Goal: Information Seeking & Learning: Learn about a topic

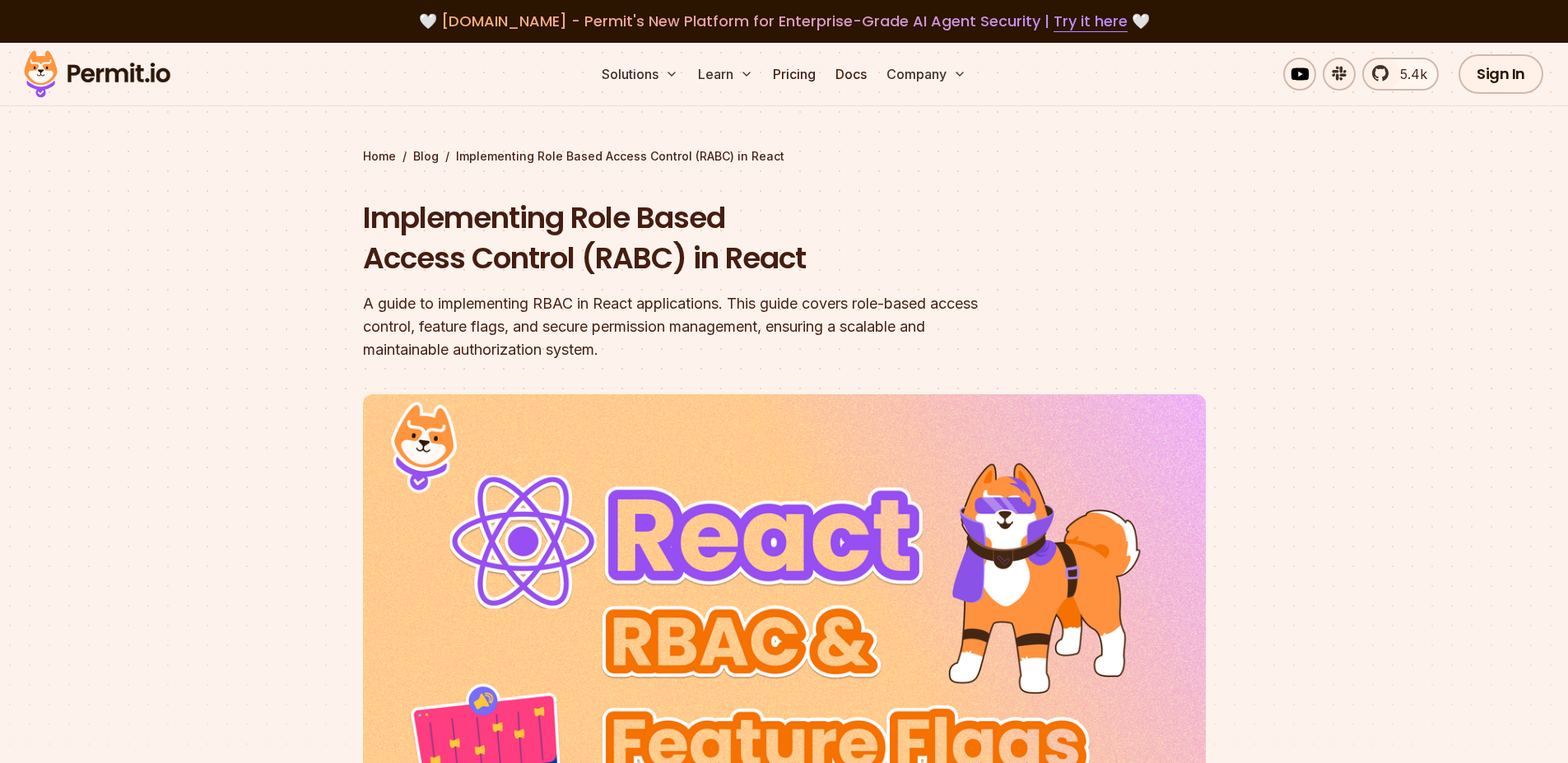
drag, startPoint x: 368, startPoint y: 227, endPoint x: 714, endPoint y: 249, distance: 346.7
click at [368, 227] on h1 "Implementing Role Based Access Control (RABC) in React" at bounding box center [679, 237] width 632 height 81
click at [718, 236] on h1 "Implementing Role Based Access Control (RABC) in React" at bounding box center [679, 237] width 632 height 81
click at [670, 254] on h1 "Implementing Role Based Access Control (RABC) in React" at bounding box center [679, 237] width 632 height 81
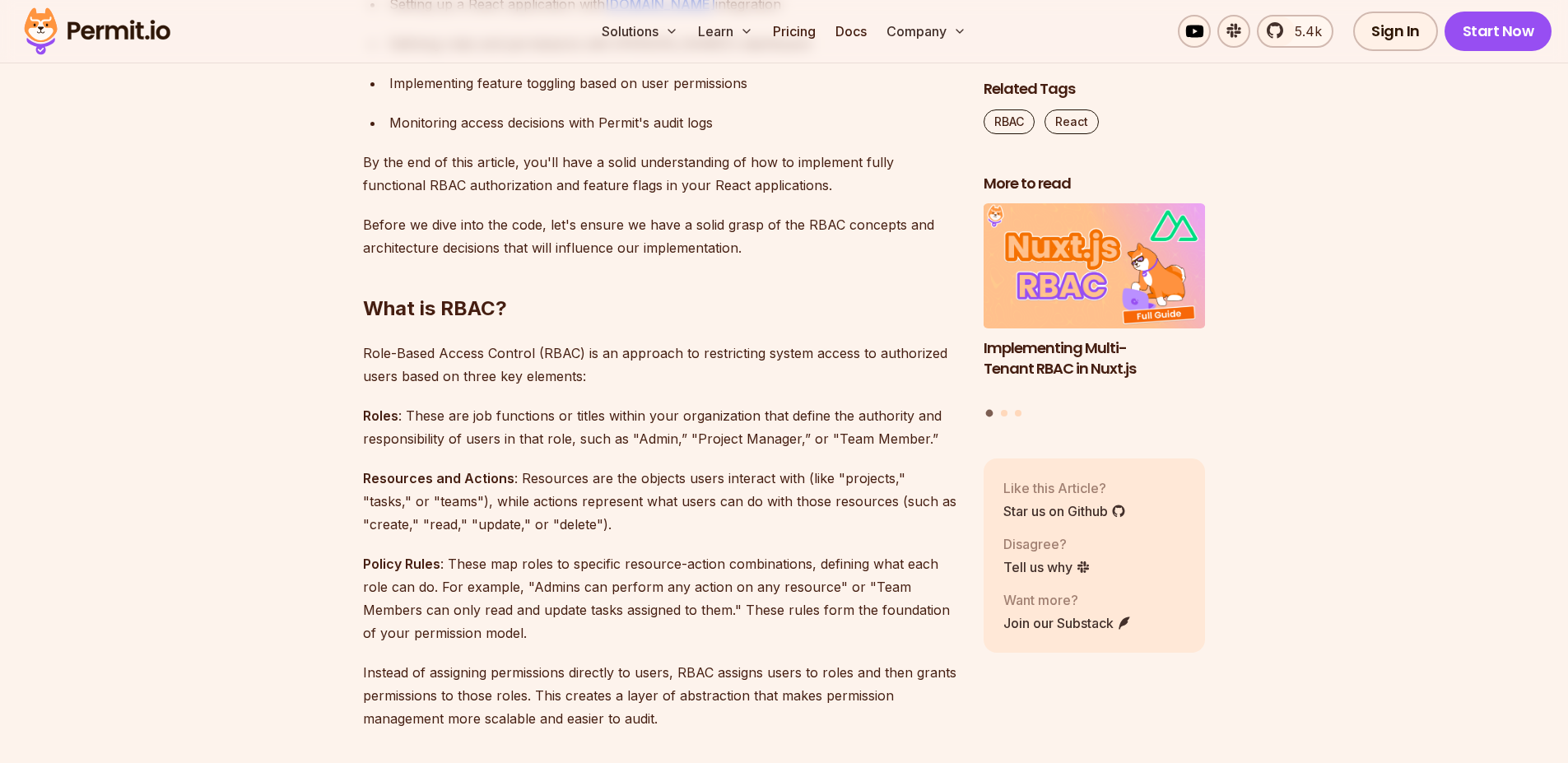
scroll to position [1284, 0]
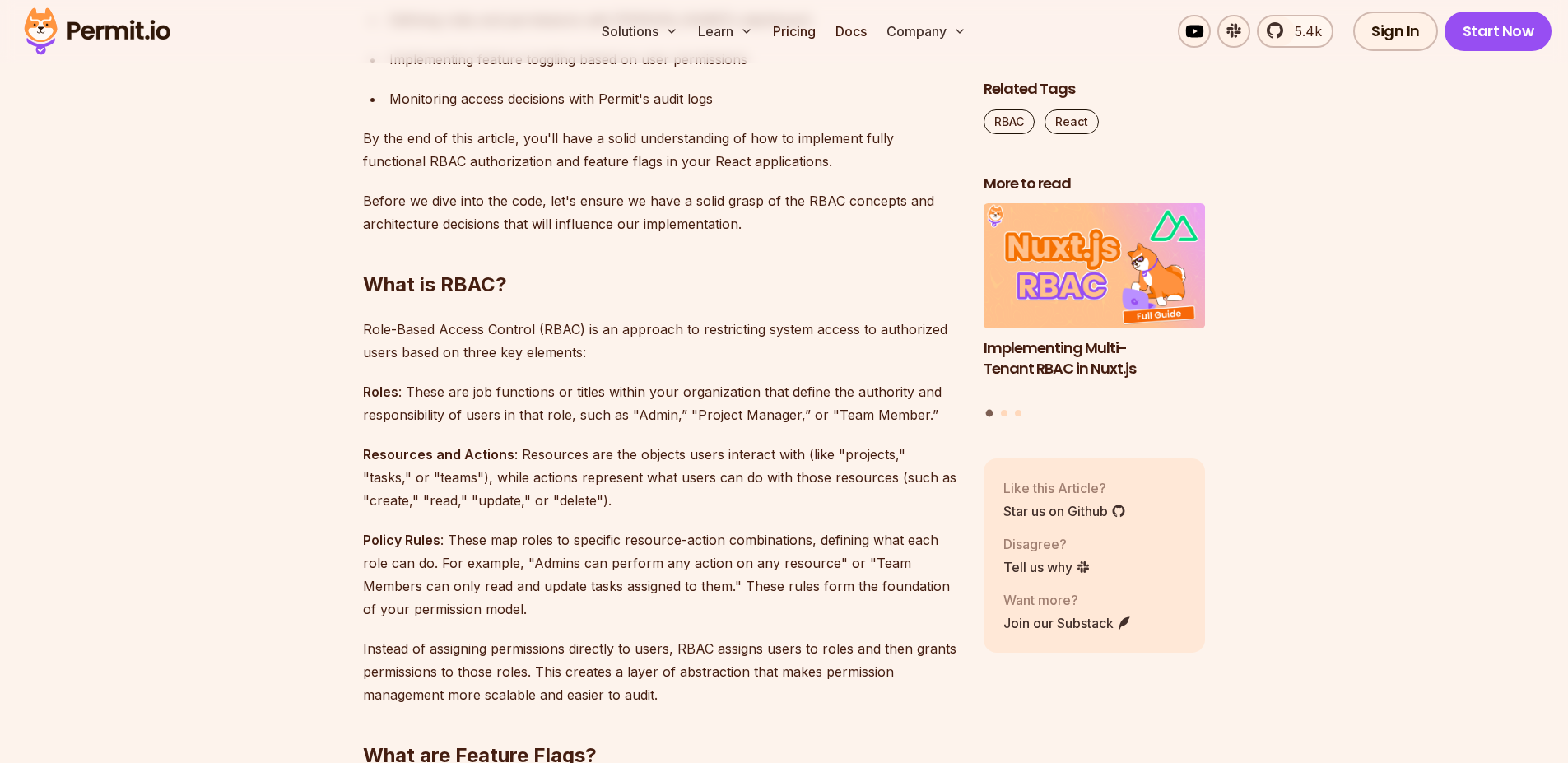
click at [756, 382] on p "Roles : These are job functions or titles within your organization that define …" at bounding box center [660, 403] width 595 height 46
click at [757, 382] on p "Roles : These are job functions or titles within your organization that define …" at bounding box center [660, 403] width 595 height 46
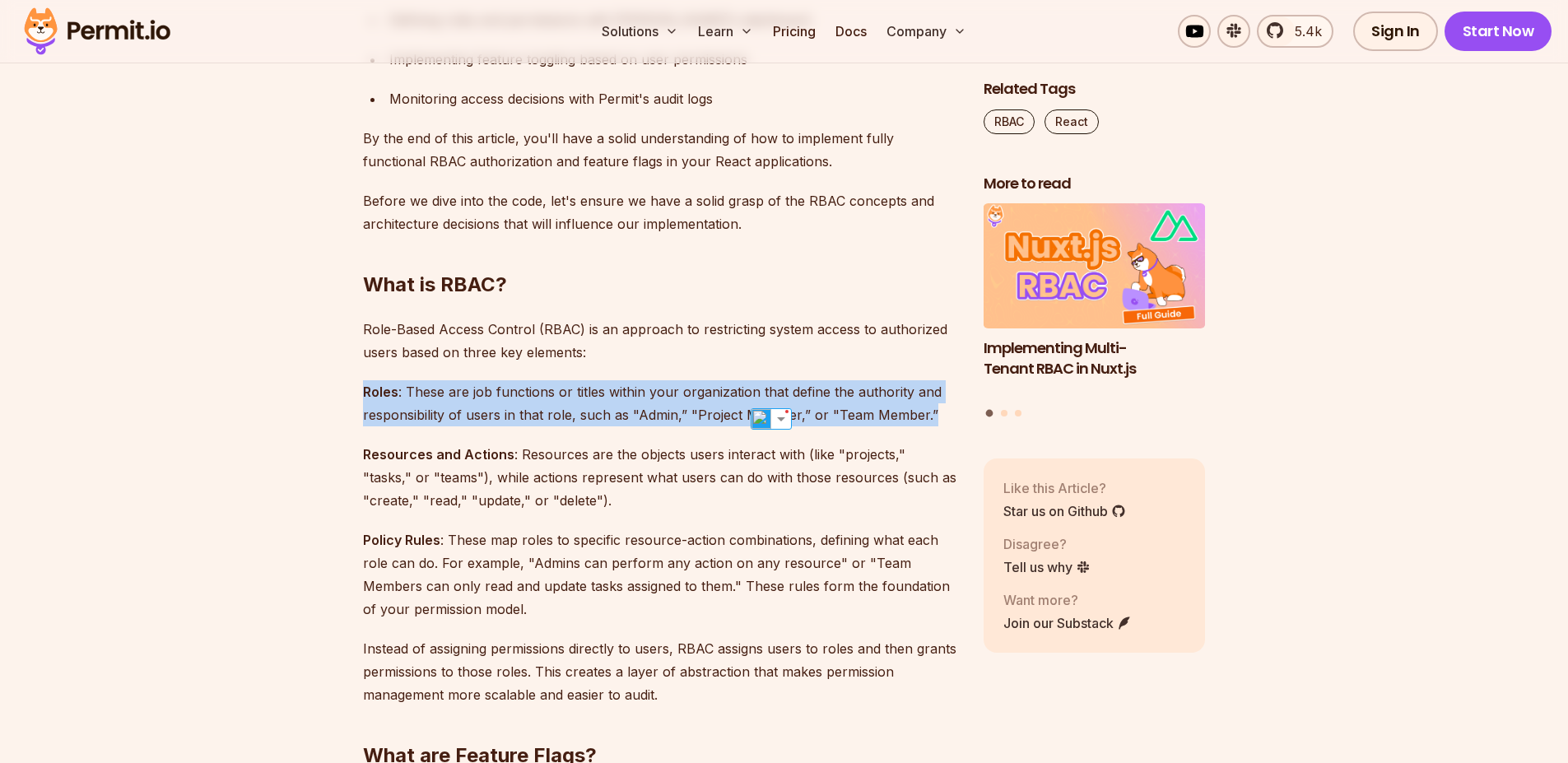
click at [757, 382] on p "Roles : These are job functions or titles within your organization that define …" at bounding box center [660, 403] width 595 height 46
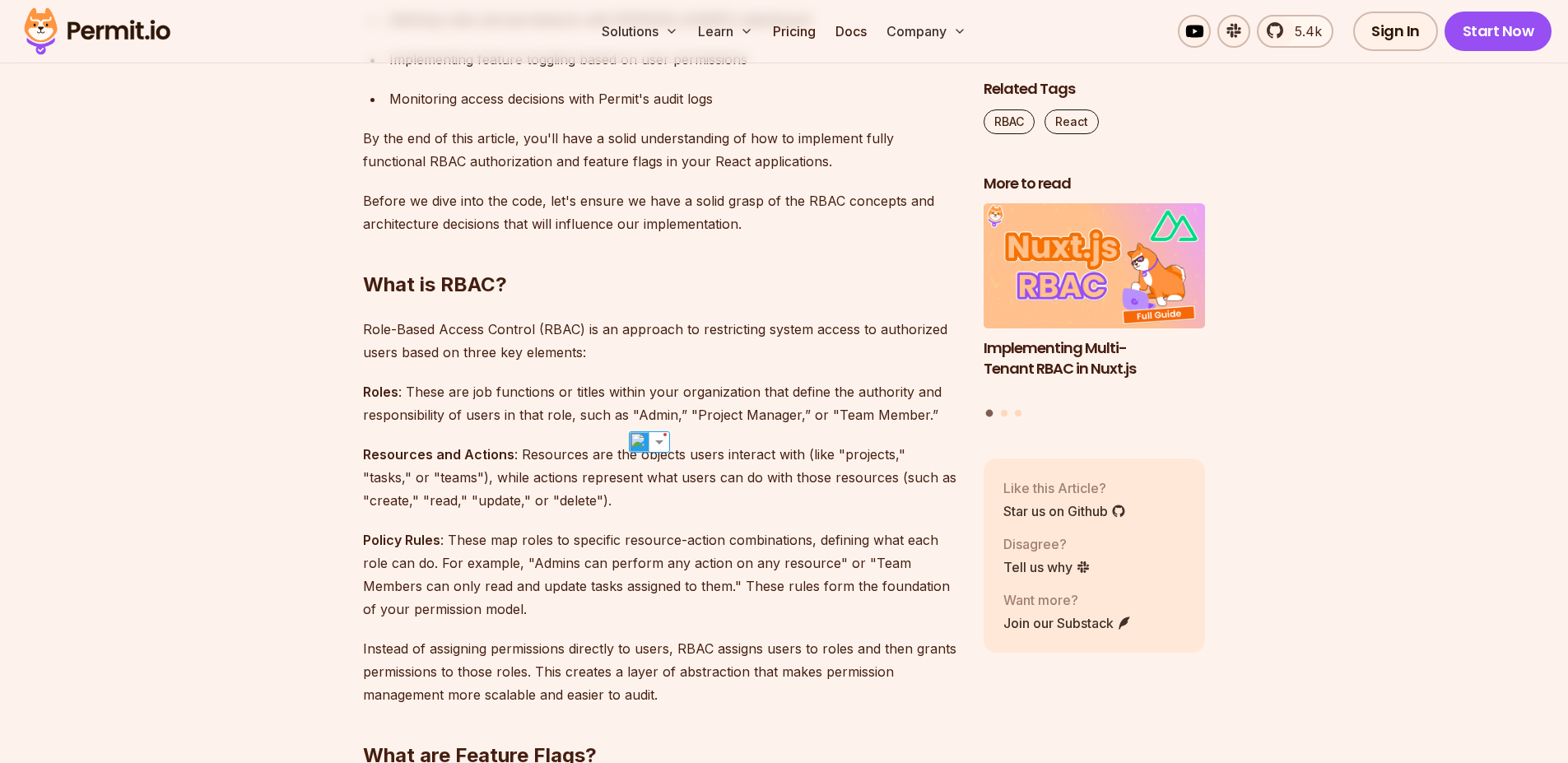
click at [511, 285] on h2 "What is RBAC?" at bounding box center [660, 252] width 595 height 93
click at [475, 277] on h2 "What is RBAC?" at bounding box center [660, 252] width 595 height 93
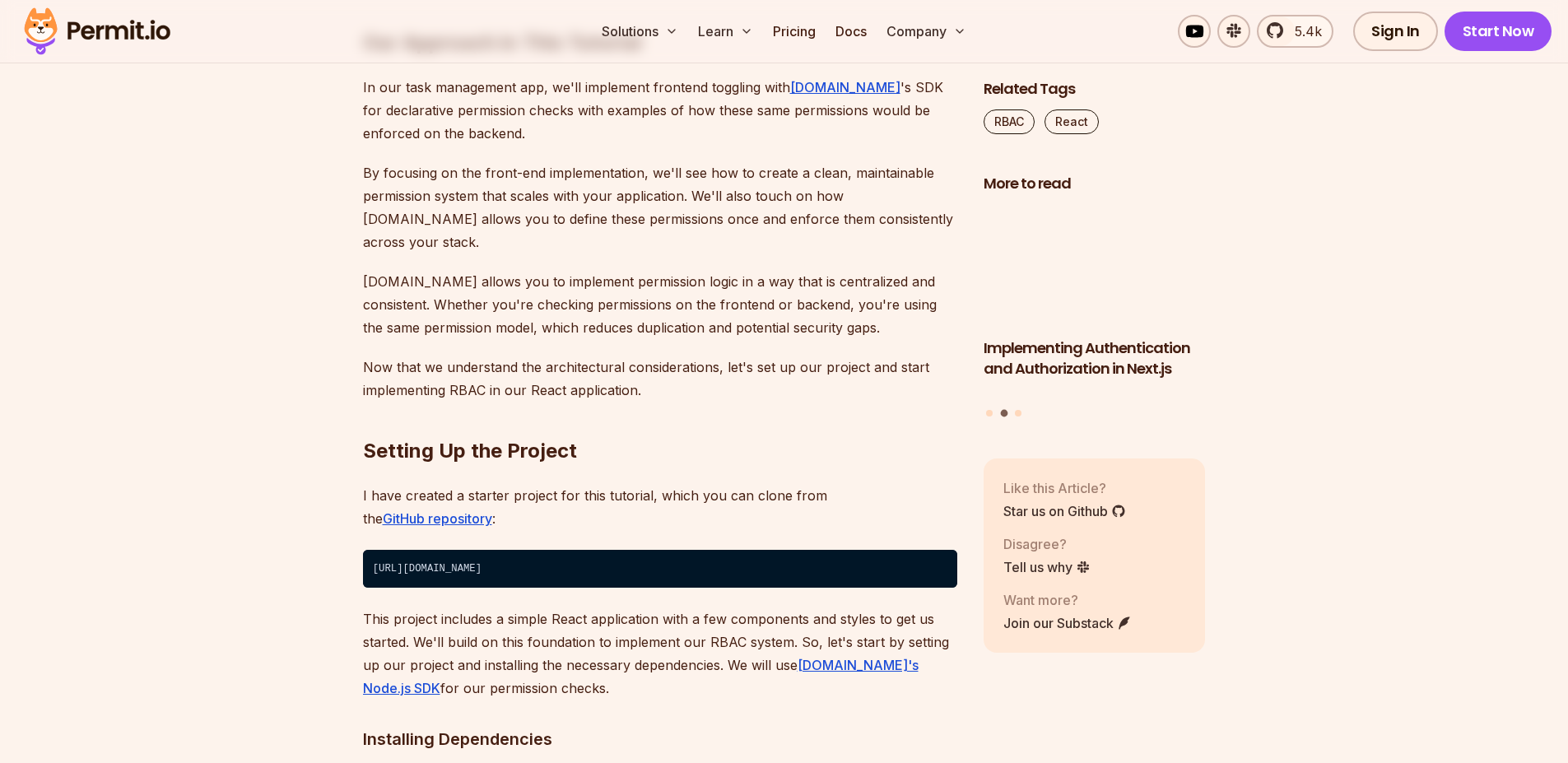
scroll to position [3457, 0]
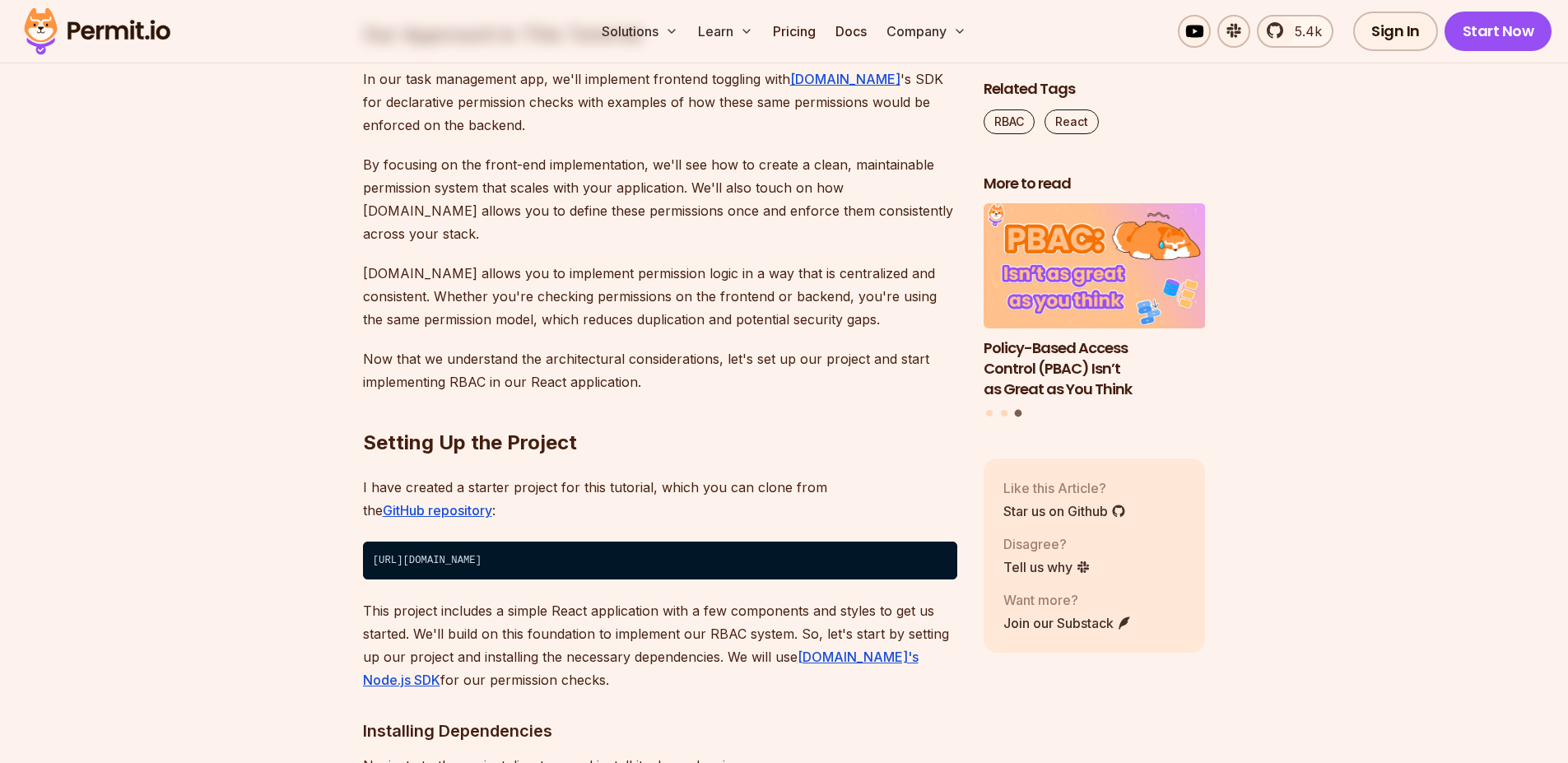
click at [733, 48] on h2 "Our Approach in This Tutorial" at bounding box center [660, 2] width 595 height 93
click at [602, 48] on h2 "Our Approach in This Tutorial" at bounding box center [660, 2] width 595 height 93
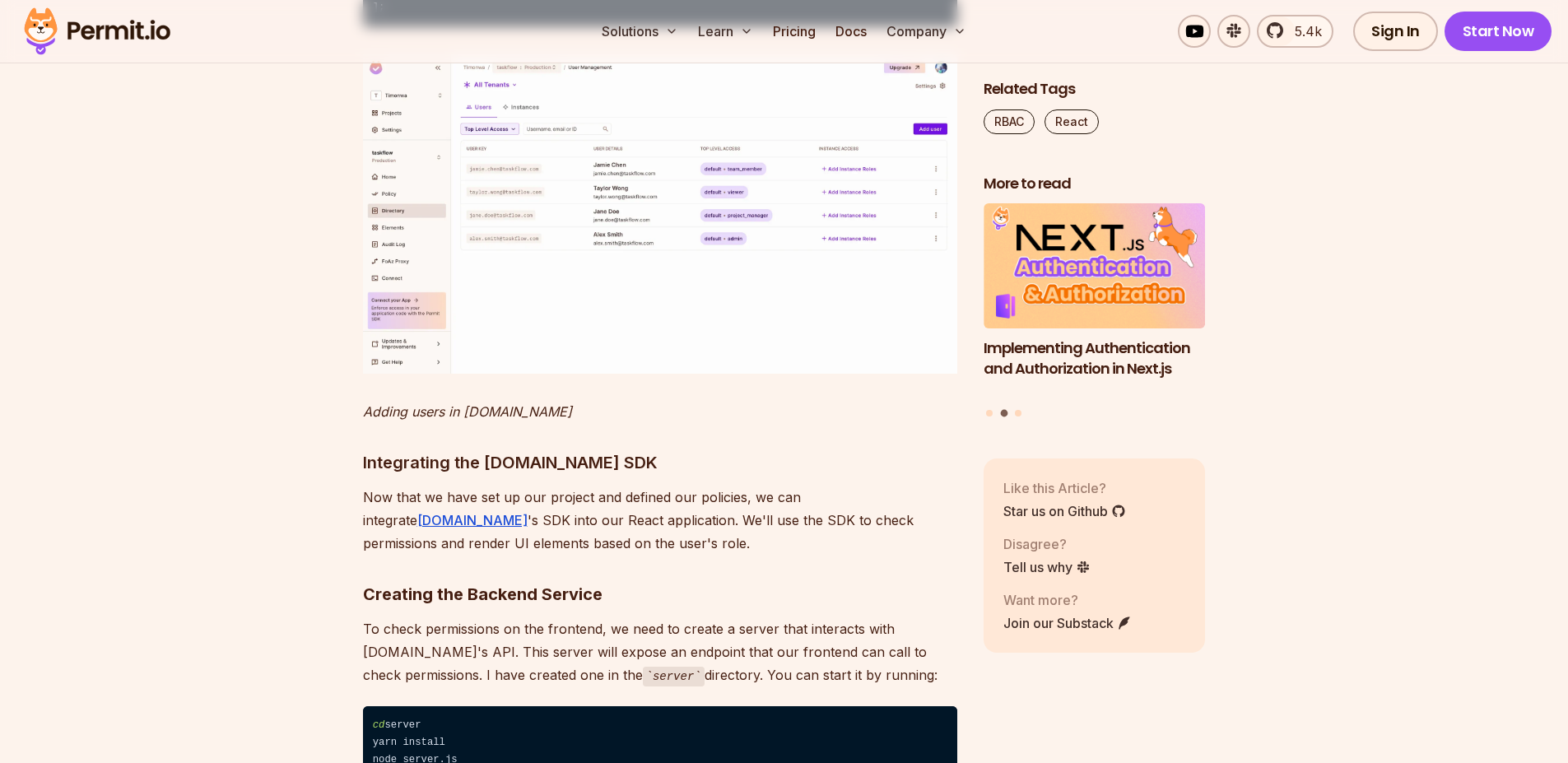
scroll to position [9582, 0]
